Goal: Information Seeking & Learning: Learn about a topic

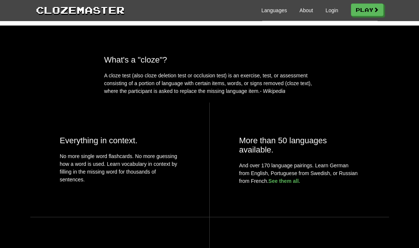
scroll to position [242, 0]
click at [297, 178] on link "See them all." at bounding box center [285, 181] width 32 height 6
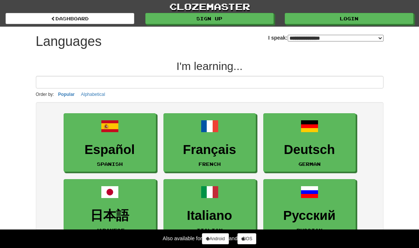
select select "*******"
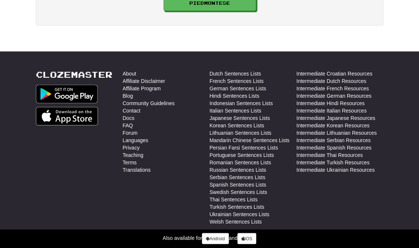
scroll to position [1680, 0]
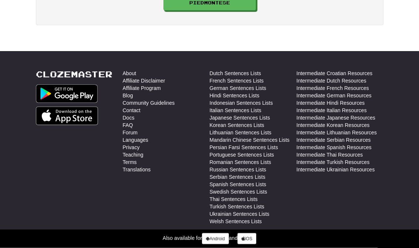
click at [369, 92] on link "Intermediate German Resources" at bounding box center [334, 95] width 75 height 7
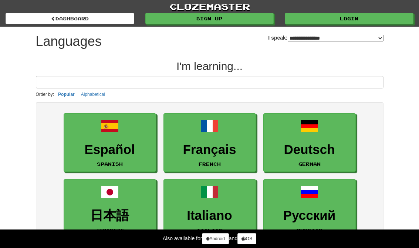
scroll to position [1692, 0]
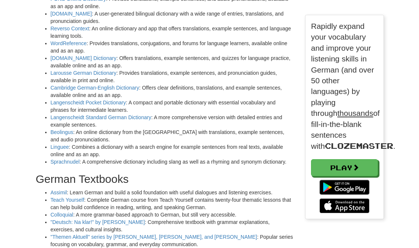
scroll to position [975, 0]
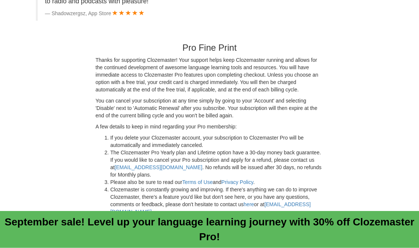
scroll to position [1930, 0]
